Goal: Task Accomplishment & Management: Use online tool/utility

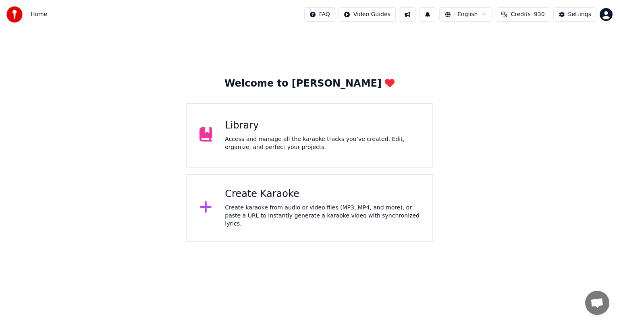
click at [272, 197] on div "Create Karaoke" at bounding box center [322, 194] width 195 height 13
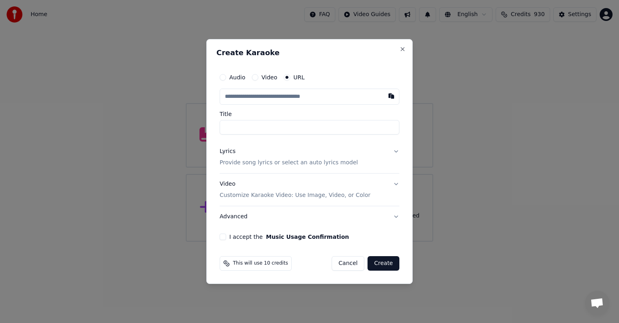
click at [391, 95] on button "button" at bounding box center [391, 96] width 16 height 15
type input "**********"
click at [222, 237] on button "I accept the Music Usage Confirmation" at bounding box center [223, 237] width 6 height 6
click at [382, 265] on button "Create" at bounding box center [383, 263] width 32 height 15
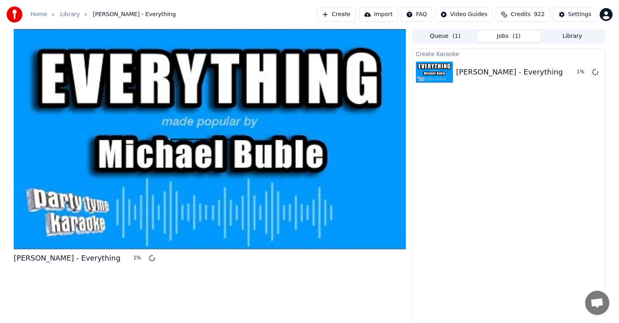
click at [572, 36] on button "Library" at bounding box center [572, 37] width 64 height 12
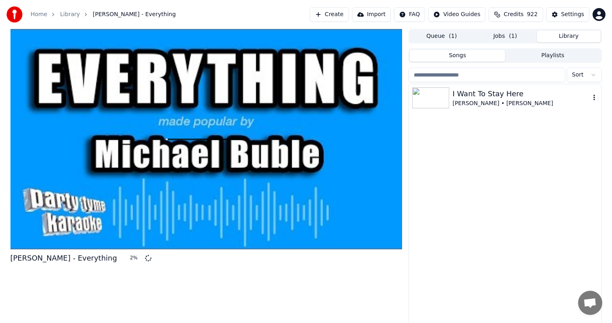
click at [592, 96] on icon "button" at bounding box center [594, 97] width 8 height 6
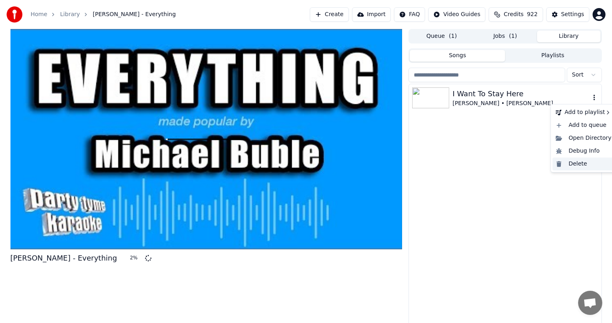
click at [574, 164] on div "Delete" at bounding box center [583, 164] width 62 height 13
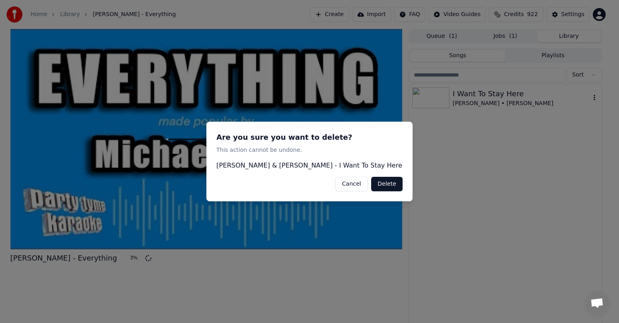
click at [396, 185] on button "Delete" at bounding box center [386, 184] width 31 height 15
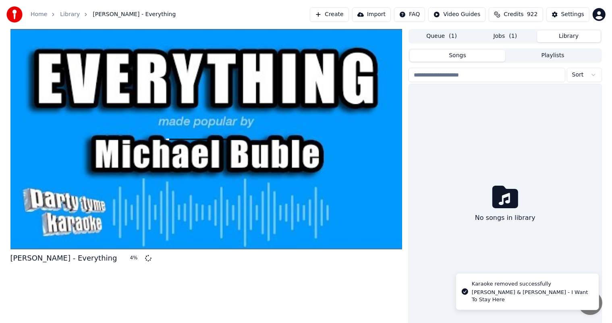
click at [510, 153] on div "No songs in library" at bounding box center [505, 205] width 192 height 242
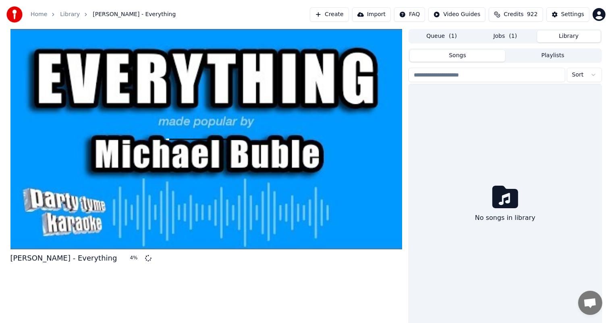
click at [439, 36] on button "Queue ( 1 )" at bounding box center [442, 37] width 64 height 12
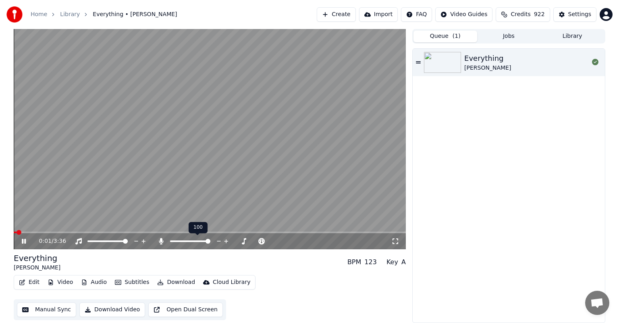
click at [210, 244] on span at bounding box center [207, 241] width 5 height 5
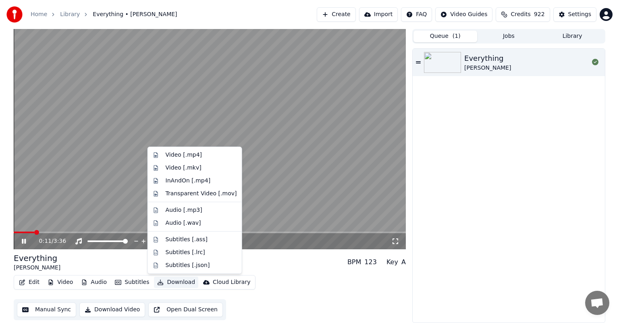
click at [168, 282] on button "Download" at bounding box center [176, 282] width 44 height 11
click at [178, 209] on div "Audio [.mp3]" at bounding box center [184, 210] width 37 height 8
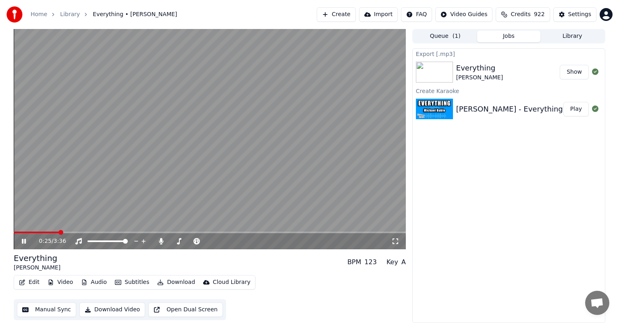
click at [575, 69] on button "Show" at bounding box center [574, 72] width 29 height 15
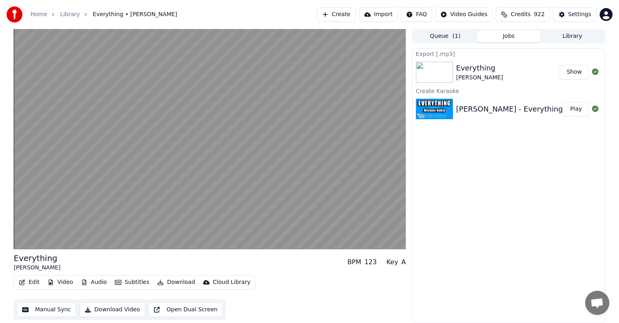
click at [576, 35] on button "Library" at bounding box center [572, 37] width 64 height 12
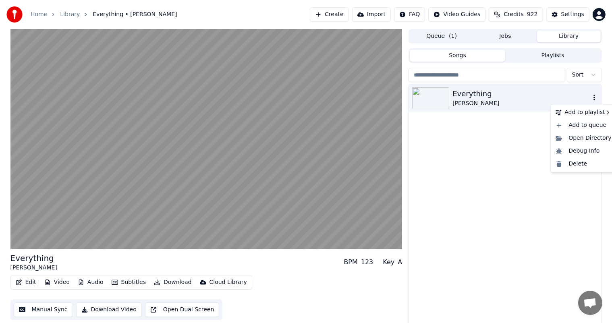
click at [593, 96] on icon "button" at bounding box center [594, 98] width 2 height 6
click at [571, 166] on div "Delete" at bounding box center [583, 164] width 62 height 13
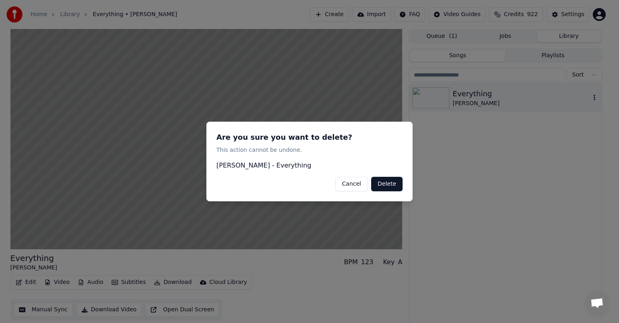
click at [385, 182] on button "Delete" at bounding box center [386, 184] width 31 height 15
